Goal: Task Accomplishment & Management: Complete application form

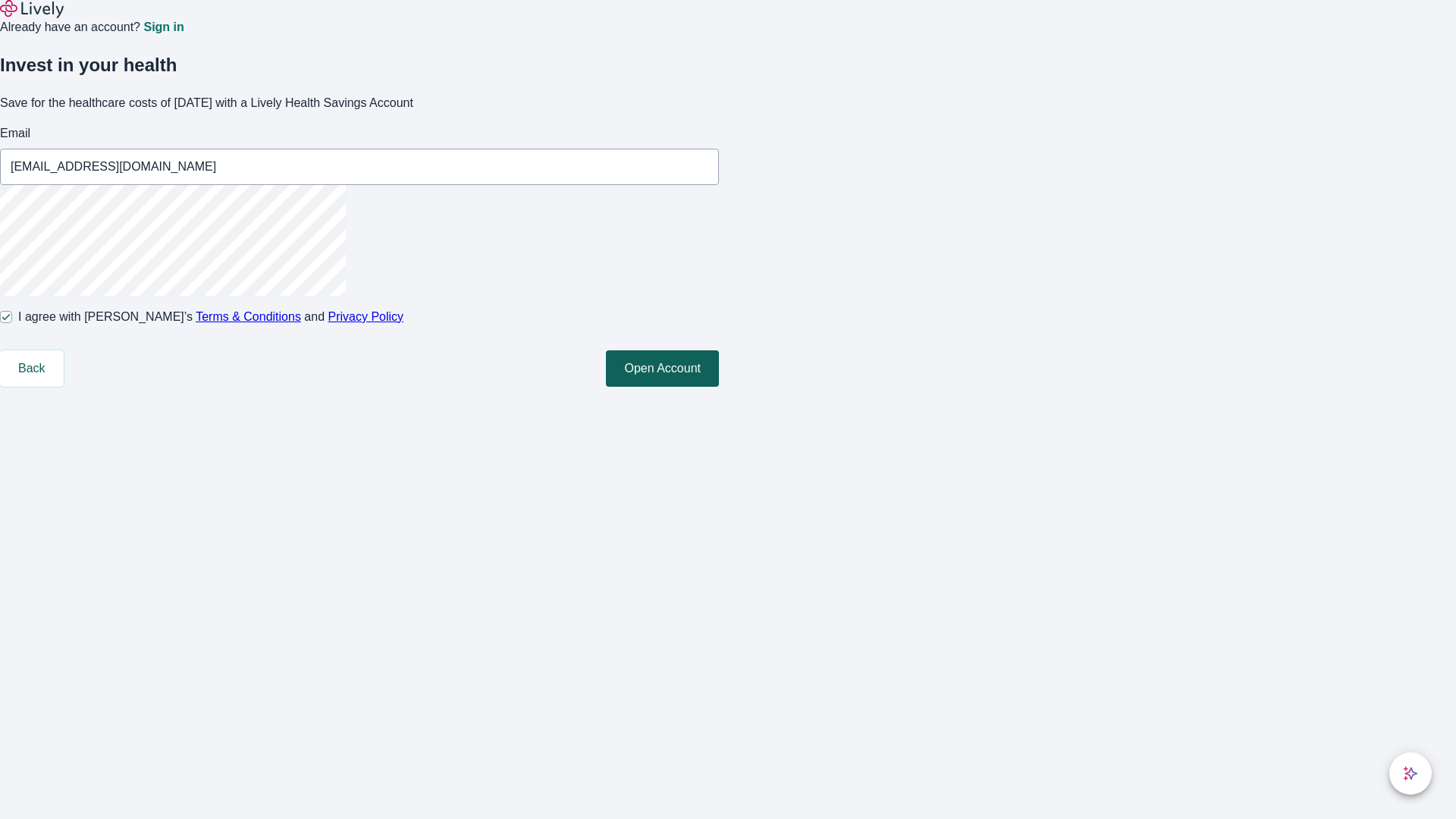
click at [719, 387] on button "Open Account" at bounding box center [663, 369] width 113 height 37
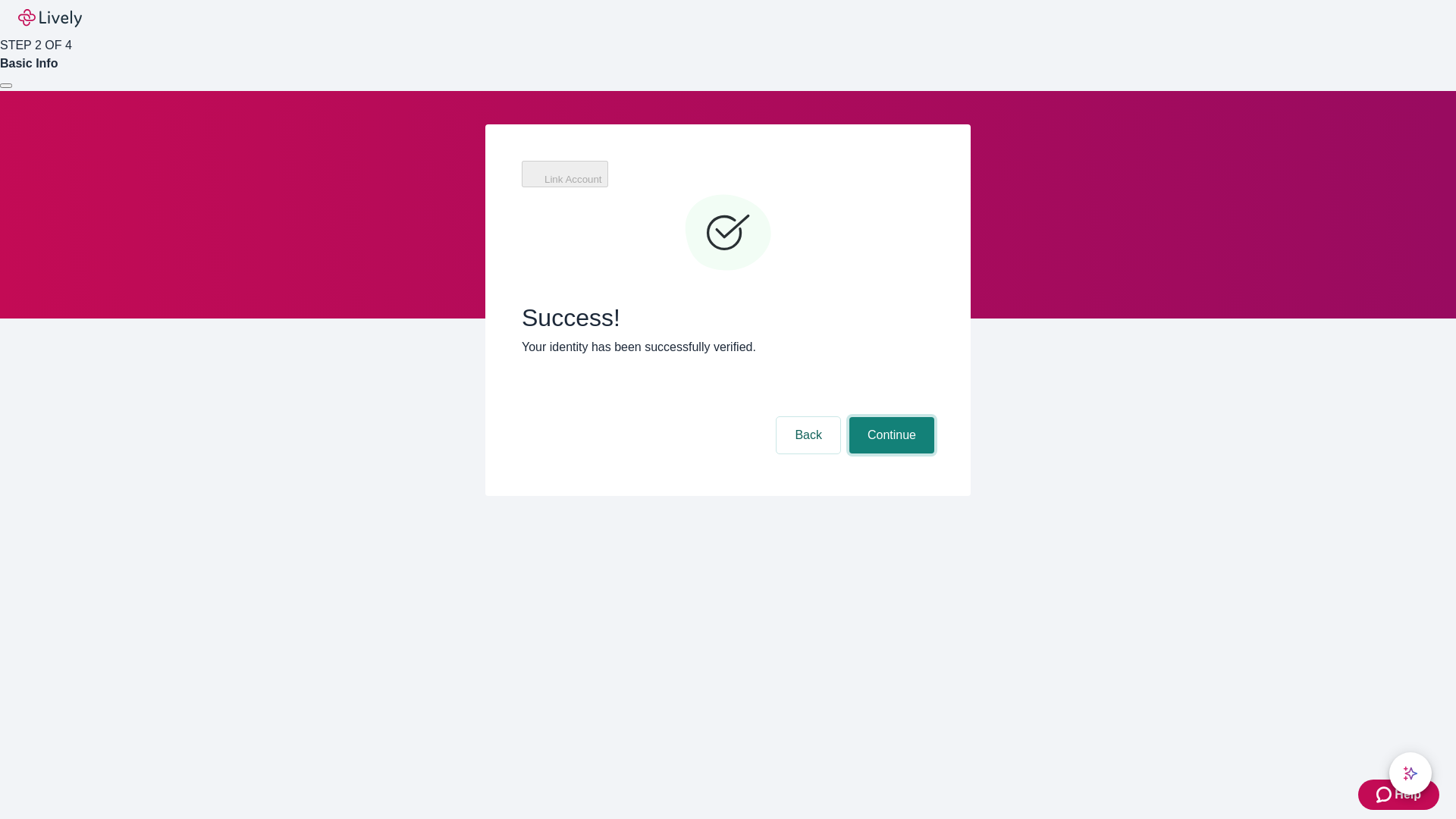
click at [889, 417] on button "Continue" at bounding box center [891, 435] width 85 height 37
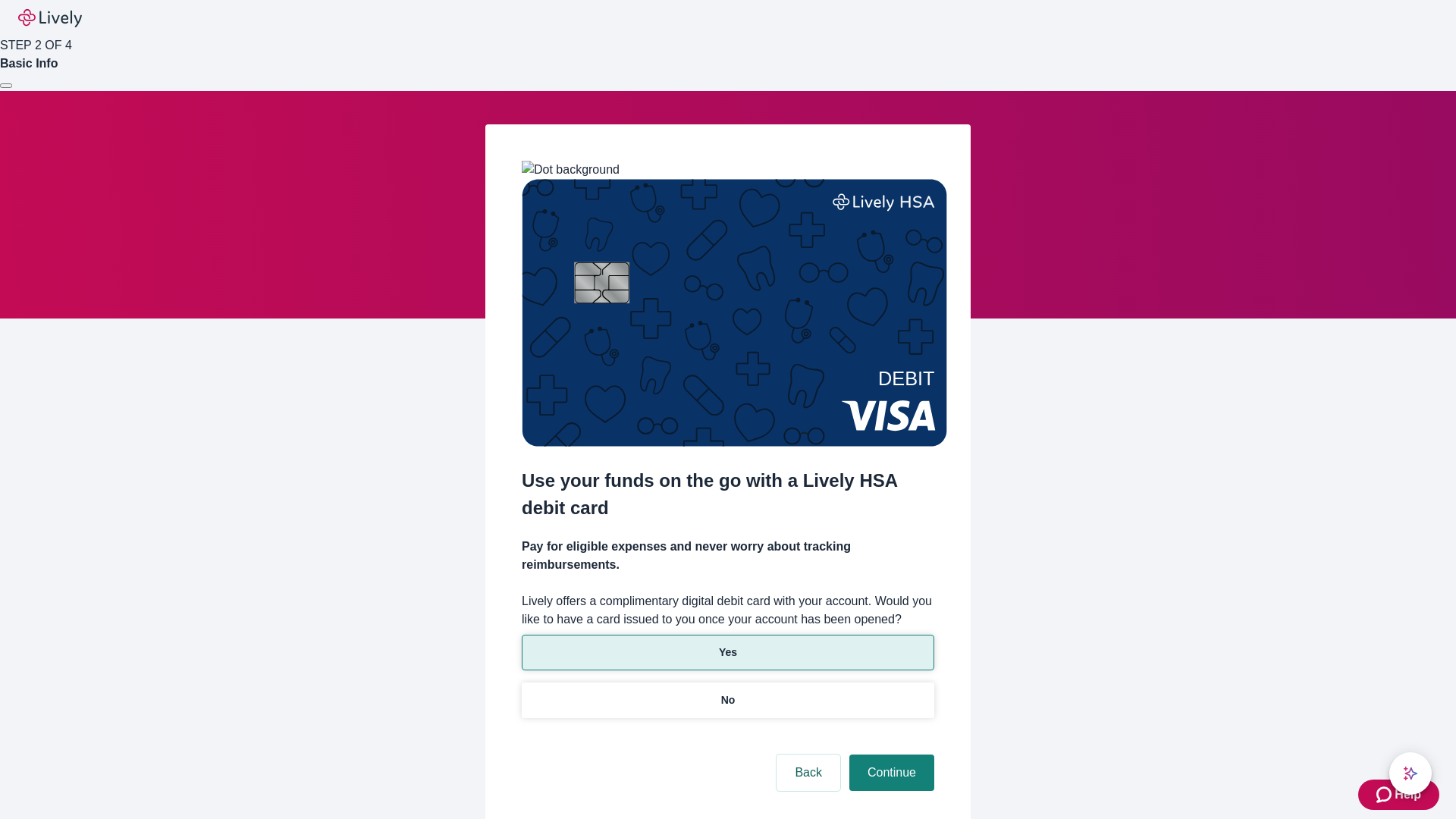
click at [727, 645] on p "Yes" at bounding box center [728, 653] width 18 height 16
click at [889, 755] on button "Continue" at bounding box center [891, 773] width 85 height 37
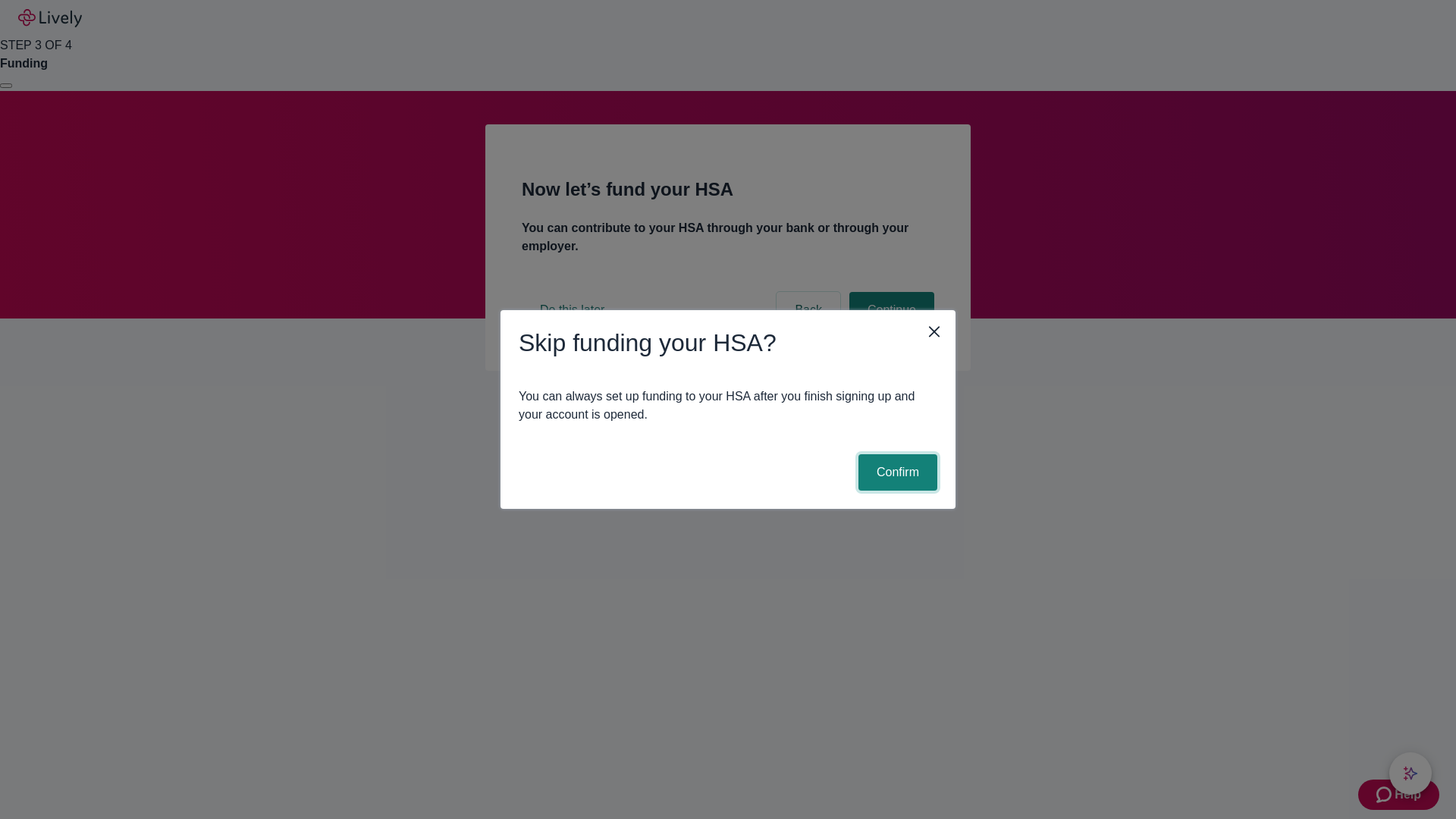
click at [896, 473] on button "Confirm" at bounding box center [897, 473] width 79 height 37
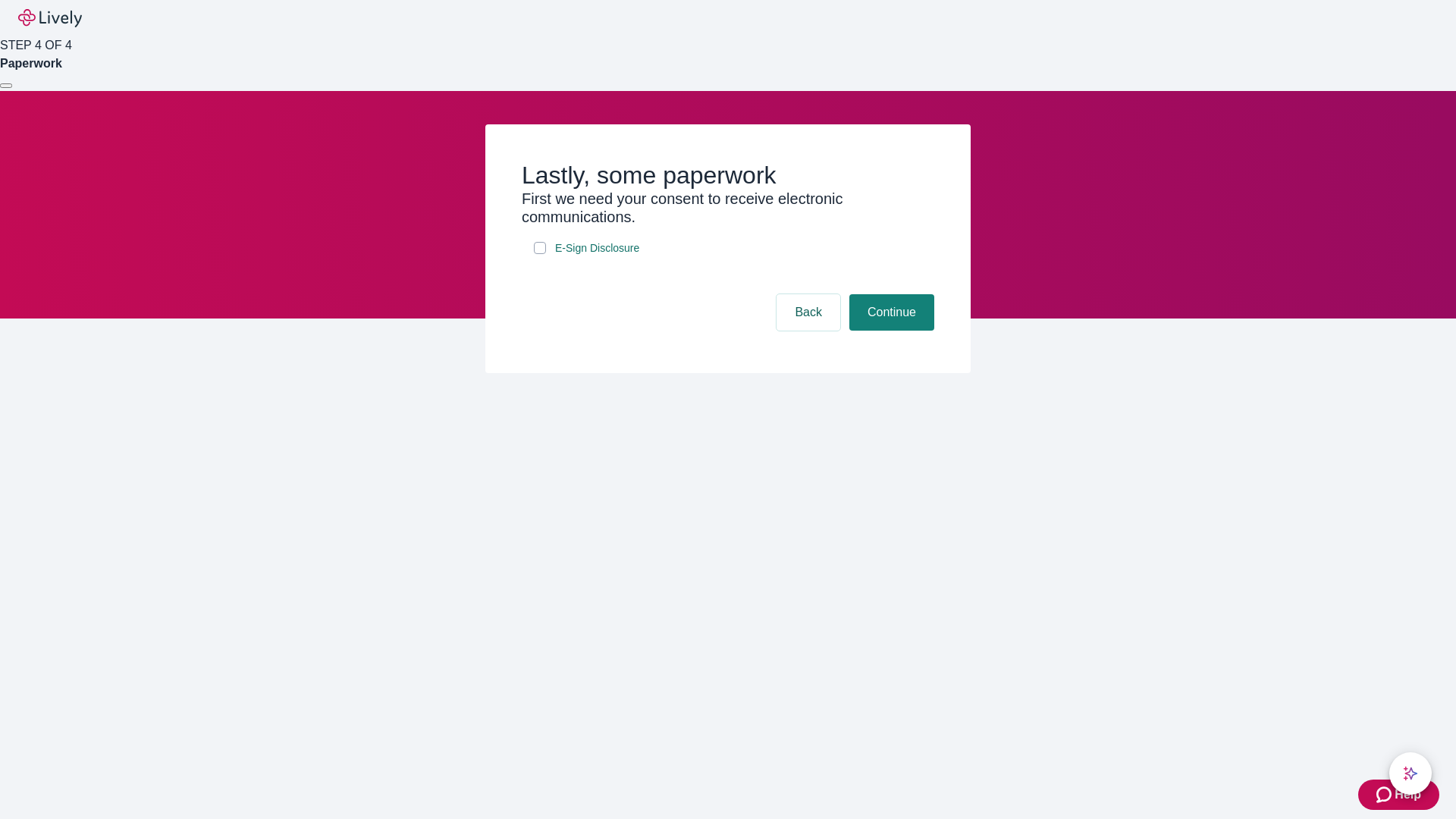
click at [540, 254] on input "E-Sign Disclosure" at bounding box center [540, 248] width 13 height 13
checkbox input "true"
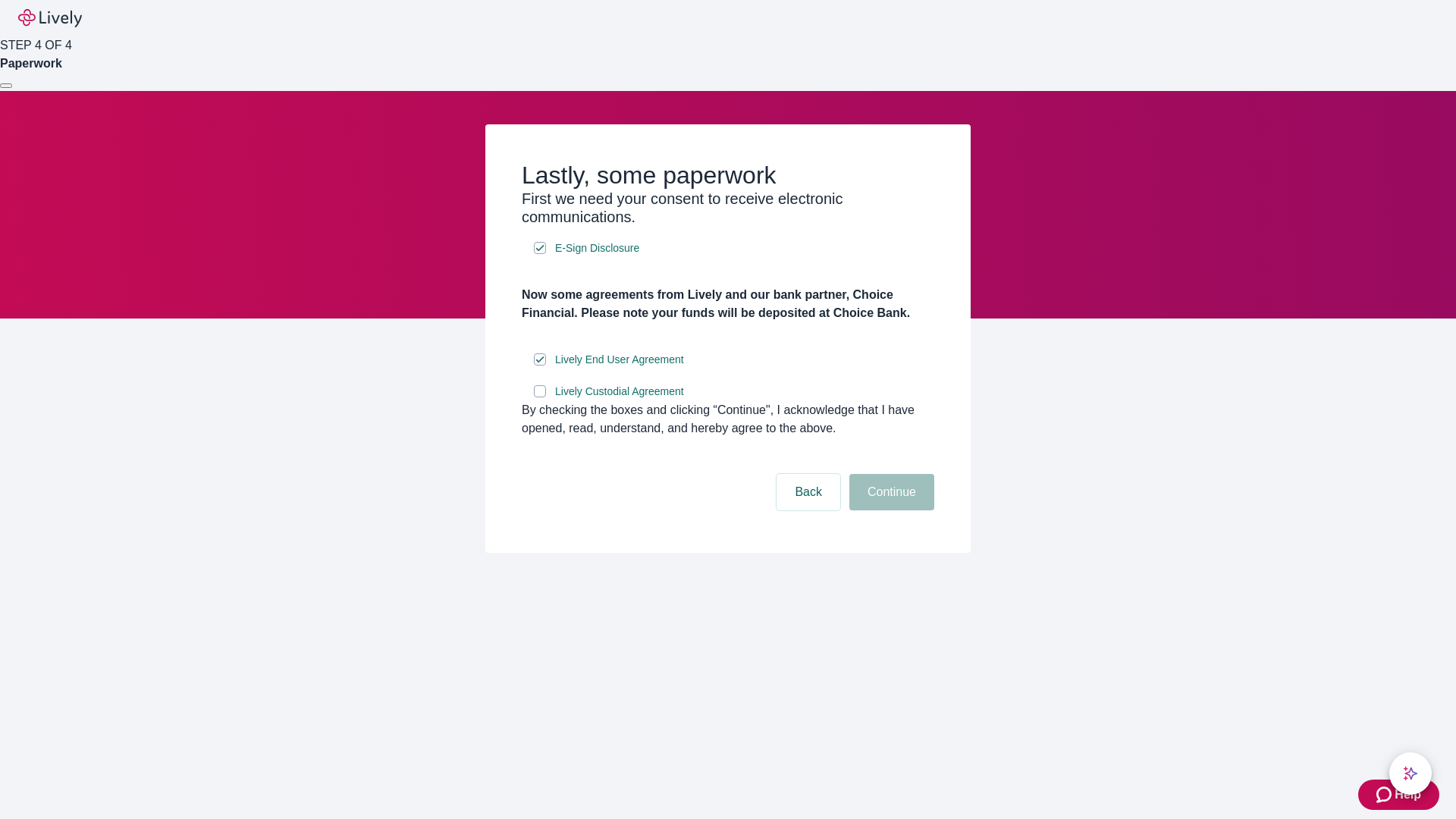
click at [540, 397] on input "Lively Custodial Agreement" at bounding box center [540, 392] width 13 height 13
checkbox input "true"
click at [889, 510] on button "Continue" at bounding box center [891, 492] width 85 height 37
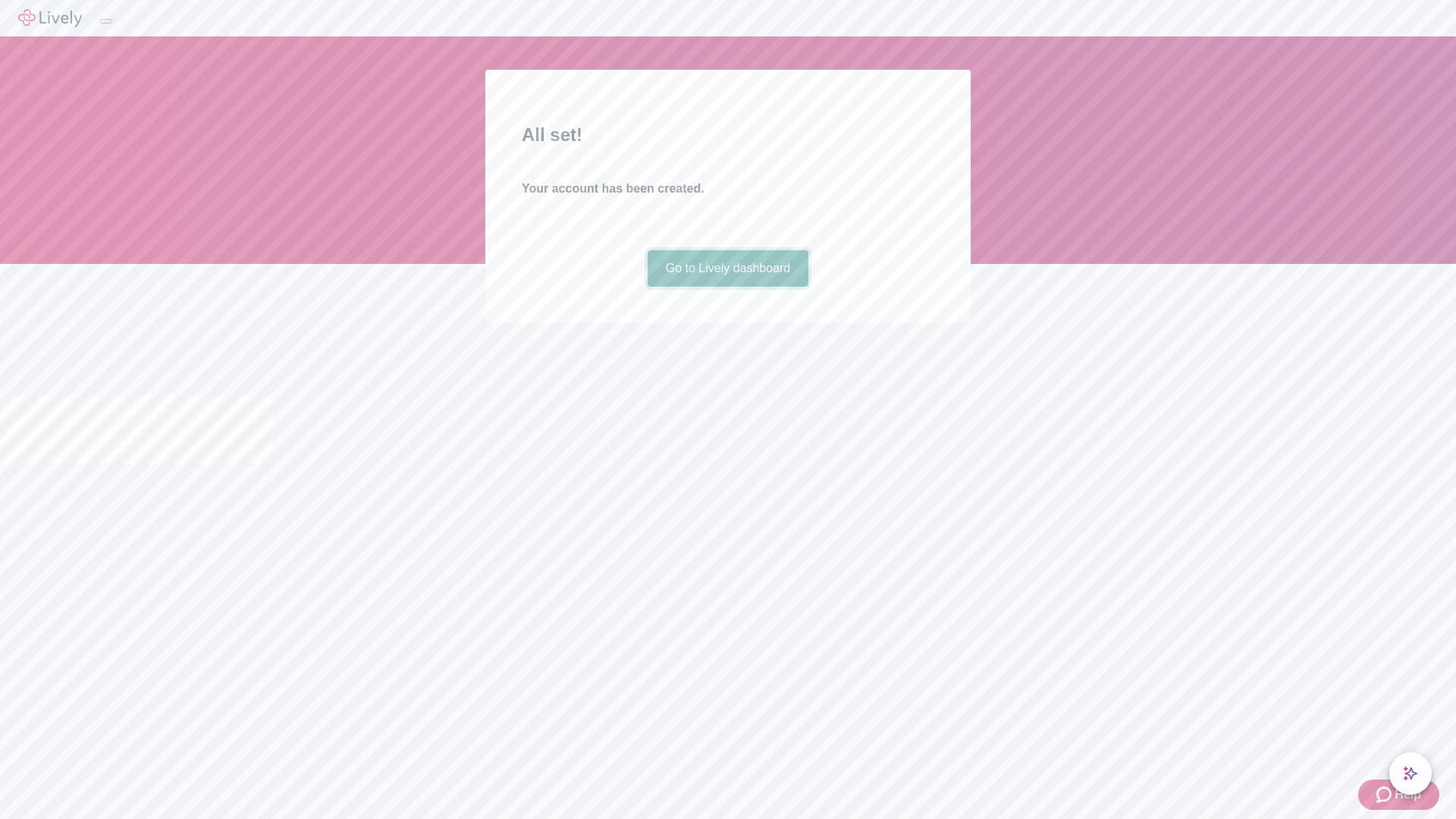
click at [727, 287] on link "Go to Lively dashboard" at bounding box center [728, 268] width 161 height 37
